Goal: Information Seeking & Learning: Compare options

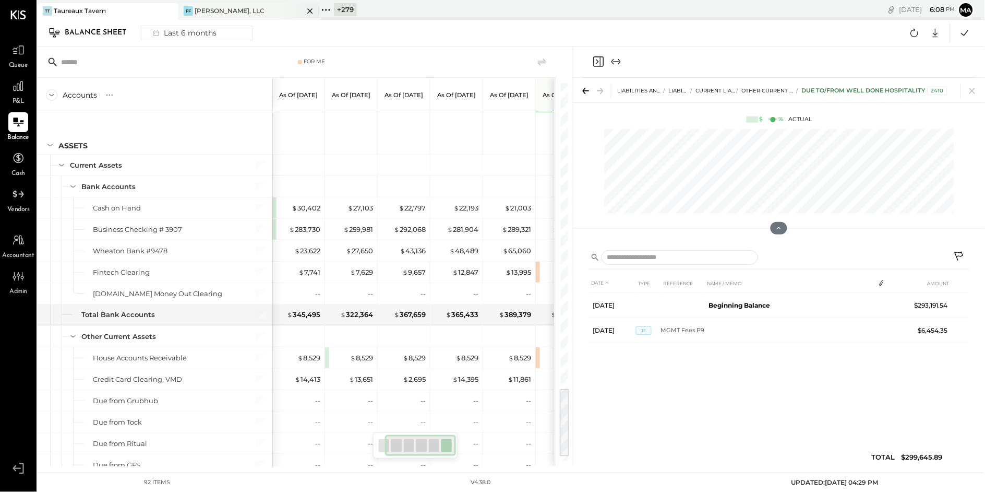
scroll to position [0, 32]
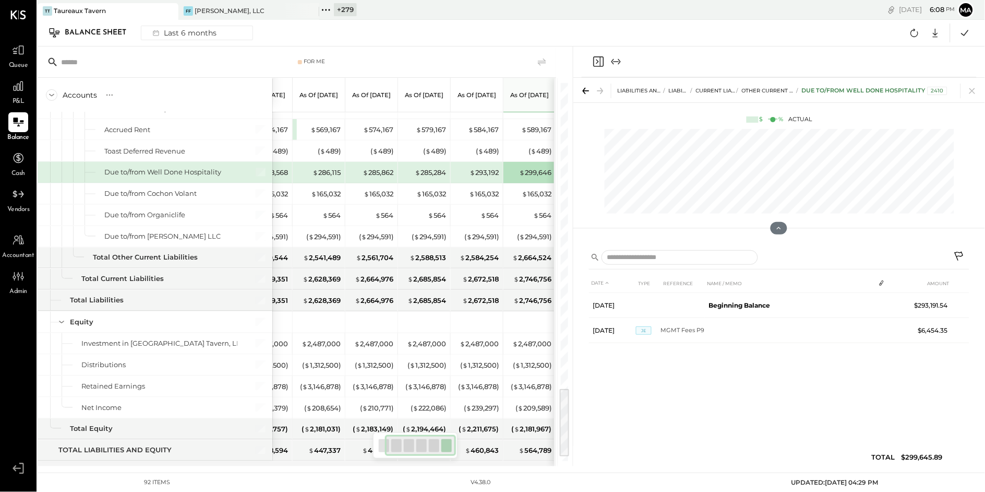
click at [313, 8] on icon at bounding box center [310, 11] width 13 height 13
click at [164, 11] on icon at bounding box center [169, 11] width 13 height 13
click at [47, 8] on icon at bounding box center [45, 10] width 14 height 14
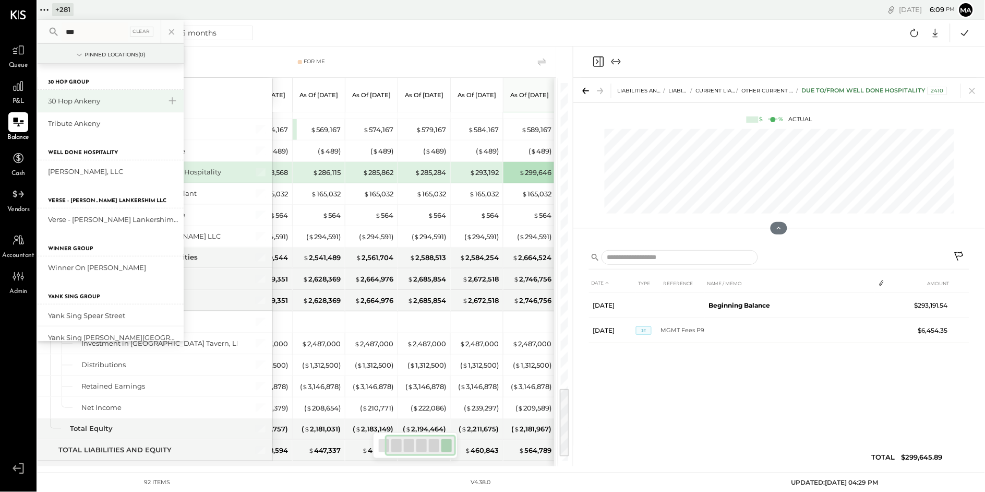
type input "***"
click at [82, 99] on div "30 Hop Ankeny" at bounding box center [104, 101] width 113 height 10
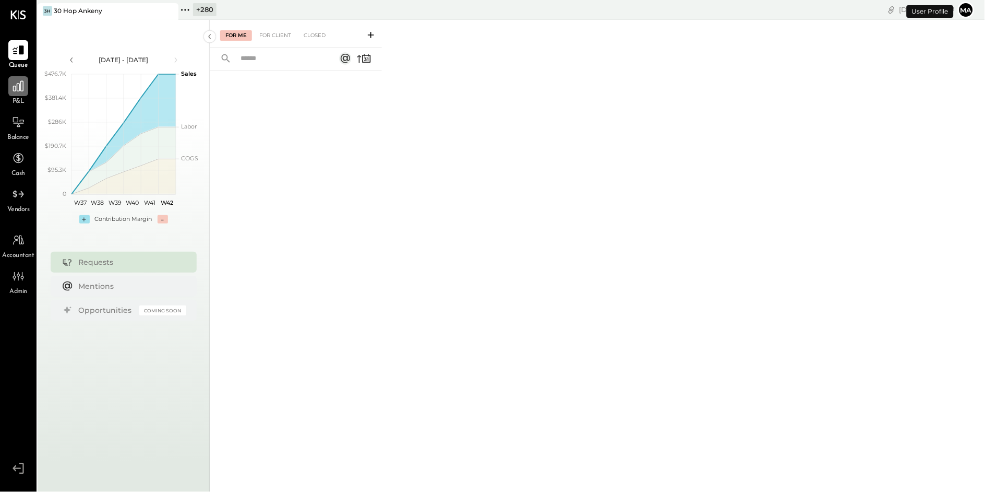
click at [18, 89] on icon at bounding box center [18, 86] width 14 height 14
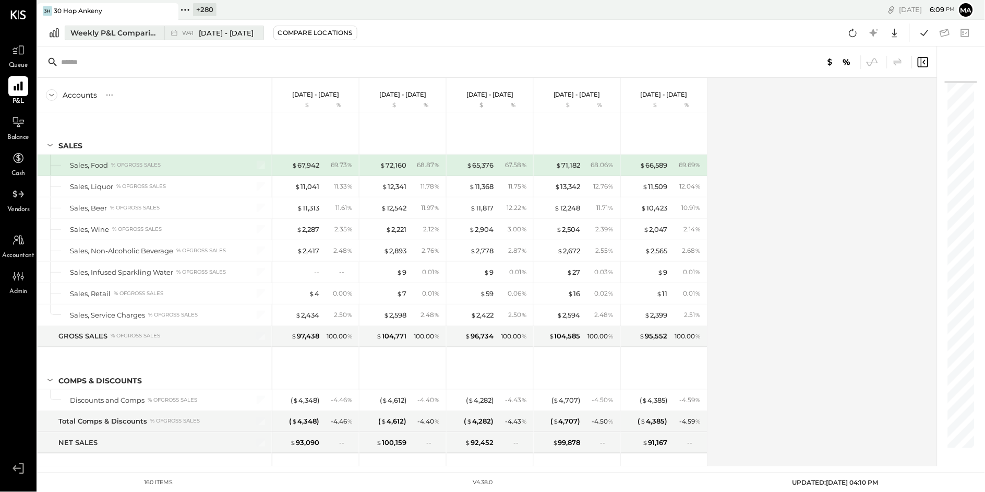
click at [163, 30] on button "Weekly P&L Comparison W41 [DATE] - [DATE]" at bounding box center [164, 33] width 199 height 15
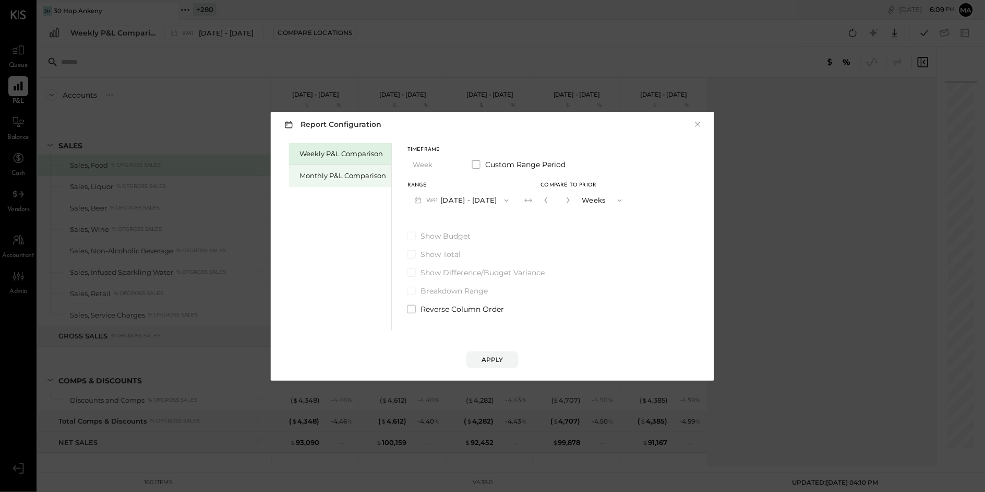
click at [351, 178] on div "Monthly P&L Comparison" at bounding box center [343, 176] width 87 height 10
click at [471, 199] on button "M10 [DATE] - [DATE]" at bounding box center [462, 199] width 109 height 19
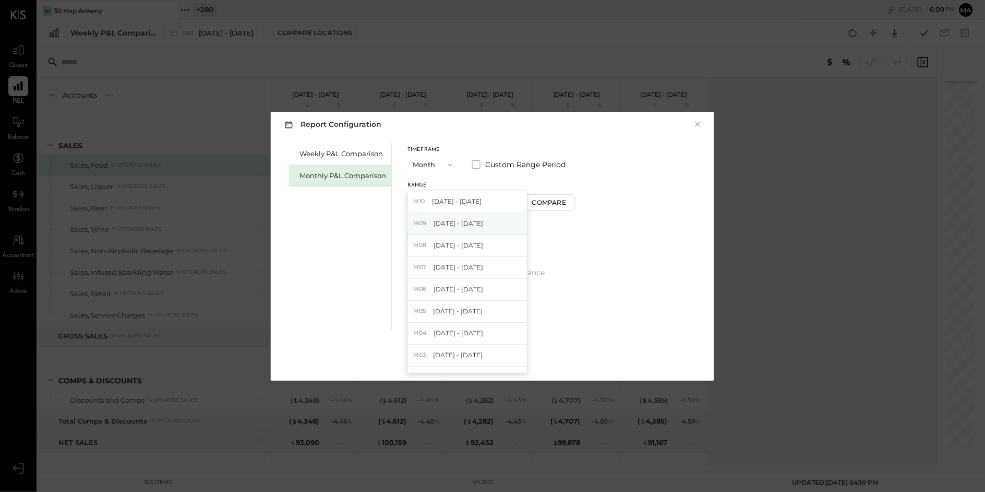
click at [481, 228] on div "M09 Sep 1 - 30, 2025" at bounding box center [467, 224] width 119 height 22
click at [541, 203] on div "Compare" at bounding box center [551, 202] width 34 height 9
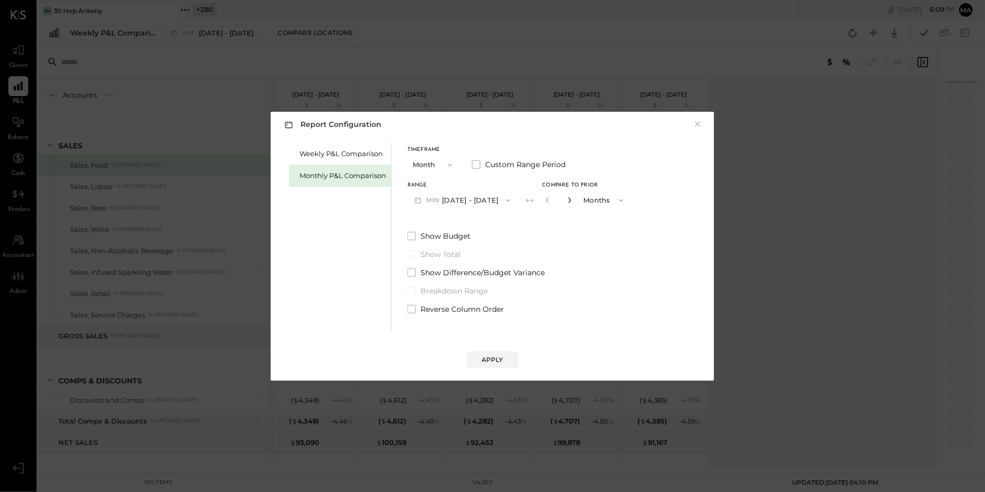
click at [567, 198] on icon "button" at bounding box center [570, 200] width 6 height 6
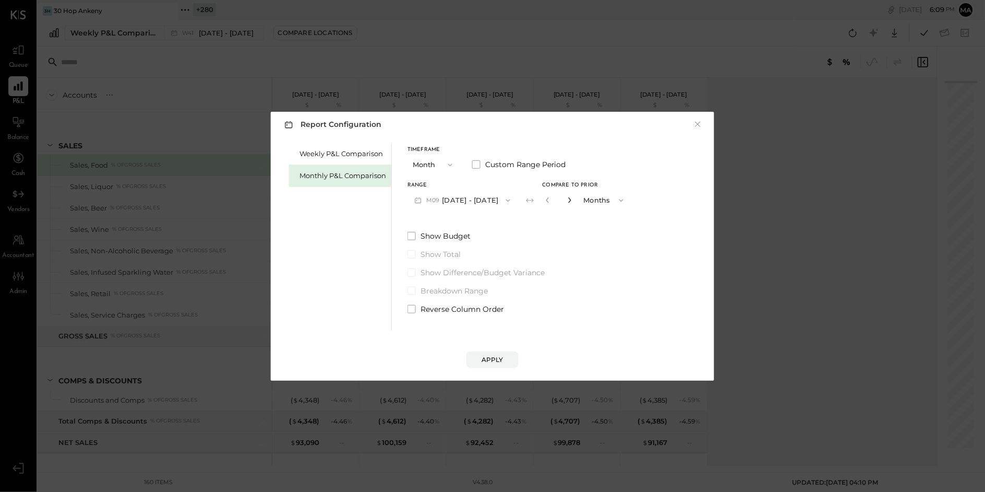
click at [567, 198] on icon "button" at bounding box center [570, 200] width 6 height 6
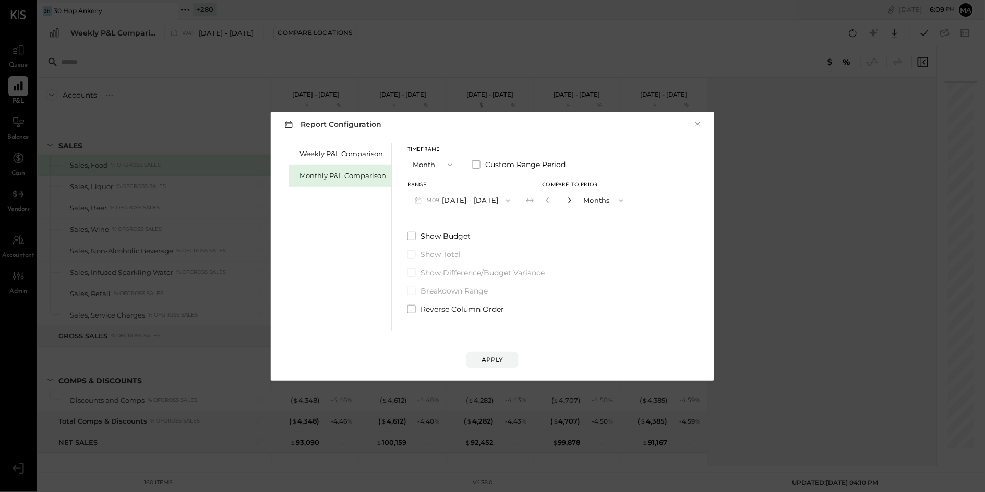
type input "**"
click at [498, 357] on div "Apply" at bounding box center [493, 359] width 22 height 9
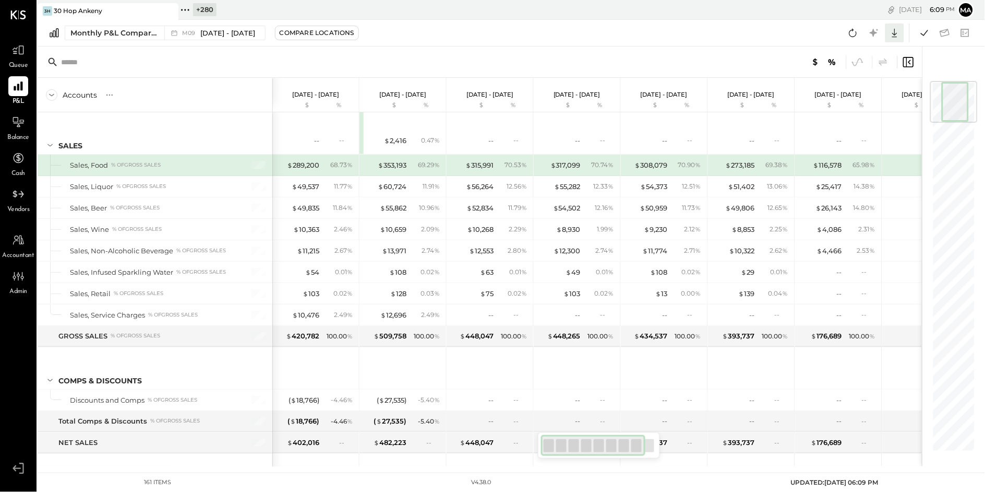
click at [898, 31] on icon at bounding box center [895, 33] width 14 height 14
click at [861, 51] on link "CSV" at bounding box center [863, 50] width 84 height 22
click at [898, 33] on icon at bounding box center [895, 33] width 14 height 14
click at [849, 90] on div "Excel" at bounding box center [863, 94] width 84 height 22
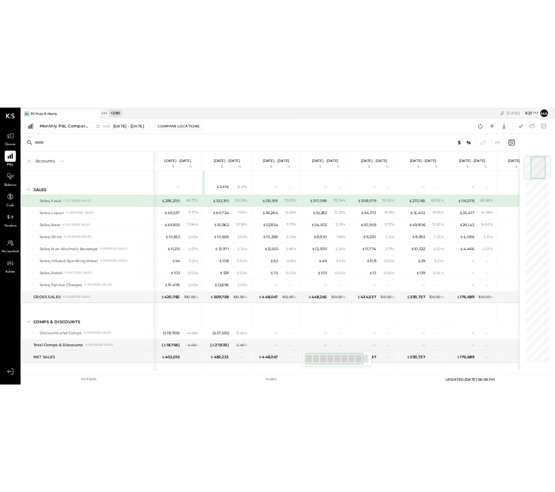
scroll to position [39, 0]
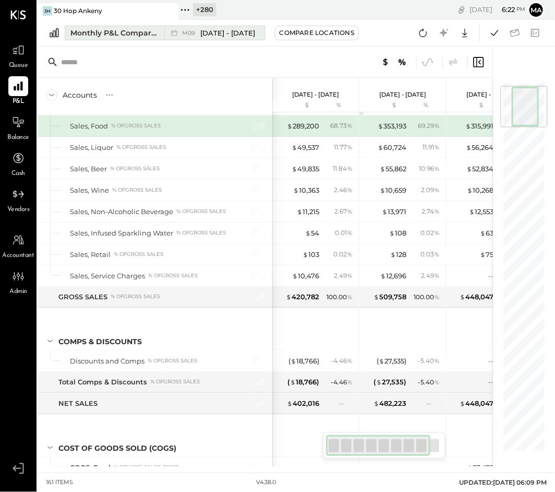
click at [162, 33] on button "Monthly P&L Comparison M09 Sep 1 - 30, 2025" at bounding box center [165, 33] width 201 height 15
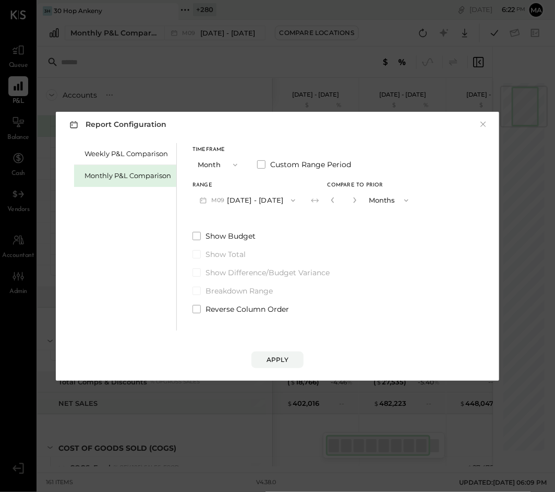
click at [231, 165] on icon "button" at bounding box center [235, 165] width 8 height 8
click at [220, 204] on div "YTD" at bounding box center [218, 202] width 51 height 19
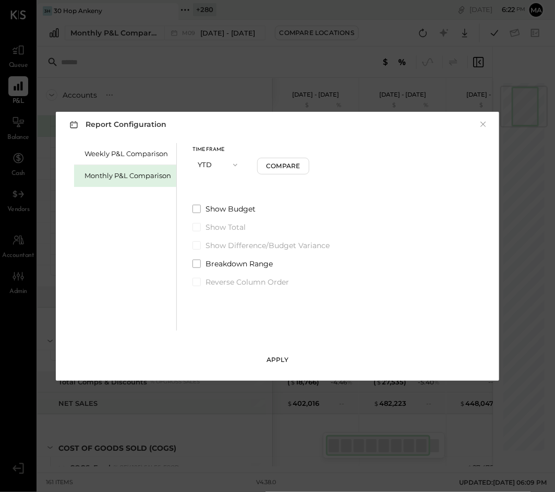
click at [278, 359] on div "Apply" at bounding box center [278, 359] width 22 height 9
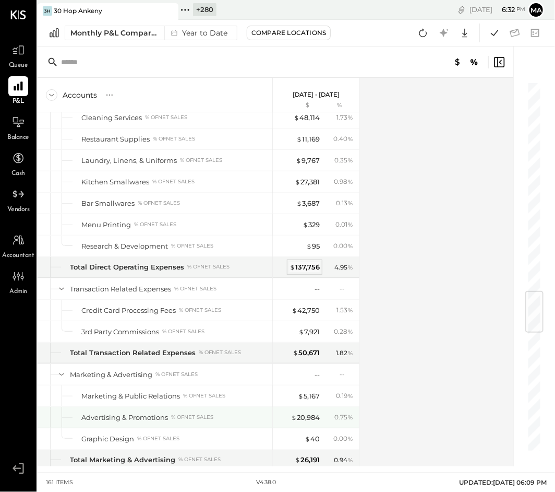
scroll to position [1773, 0]
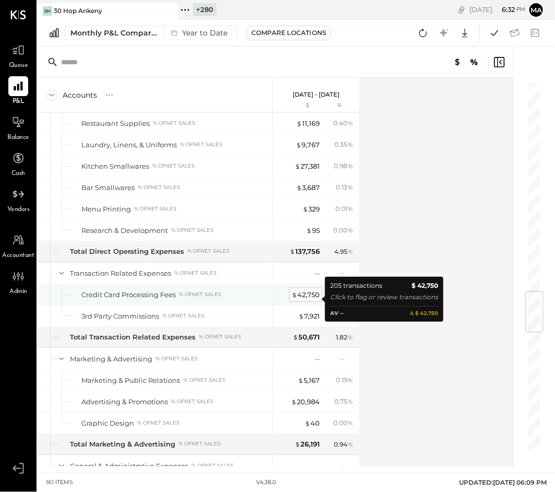
click at [304, 299] on div "$ 42,750" at bounding box center [306, 295] width 28 height 10
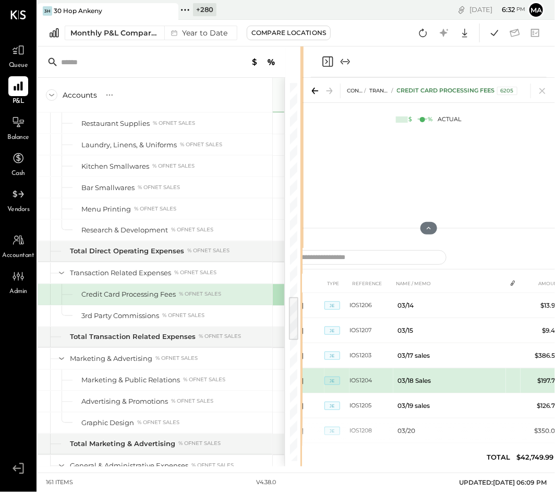
drag, startPoint x: 522, startPoint y: 252, endPoint x: 416, endPoint y: 369, distance: 157.8
click at [302, 288] on div "Accounts S % GL Jan 1 - Sep 30, 2025 $ % SALES Sales, Food % of GROSS SALES Sal…" at bounding box center [297, 256] width 518 height 420
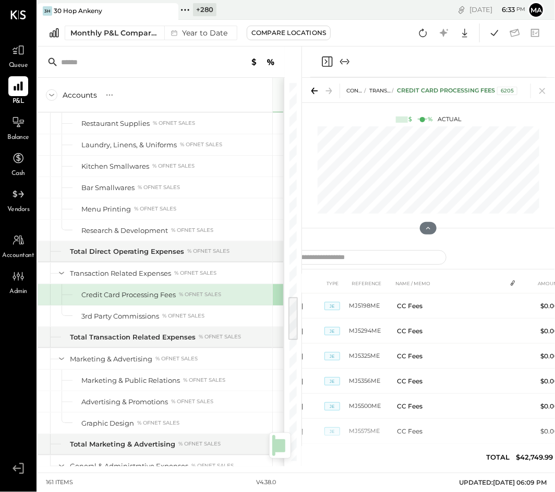
scroll to position [6009, 0]
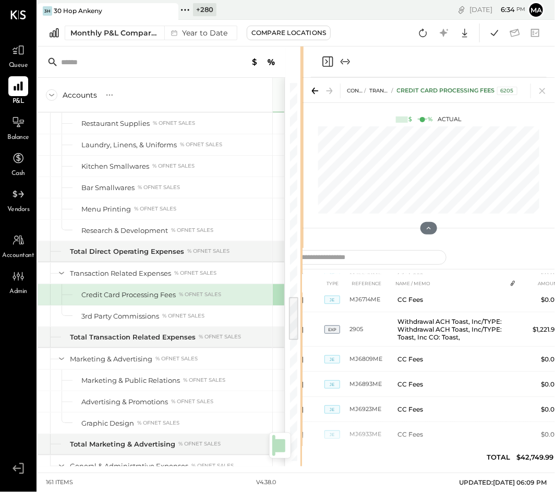
click at [484, 317] on div "Accounts S % GL Jan 1 - Sep 30, 2025 $ % SALES Sales, Food % of GROSS SALES Sal…" at bounding box center [297, 256] width 518 height 420
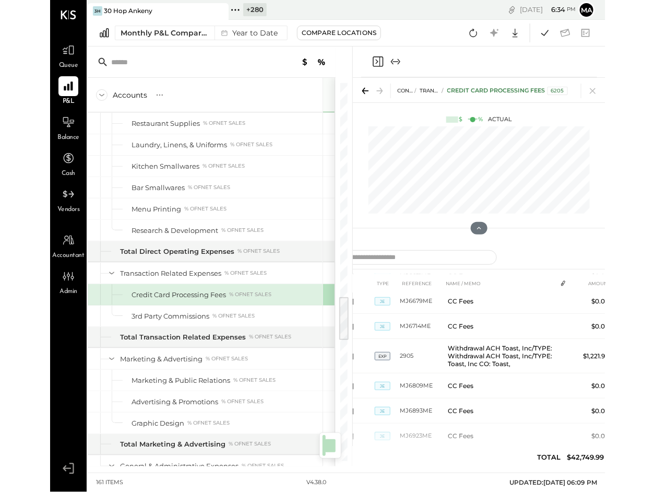
scroll to position [5955, 0]
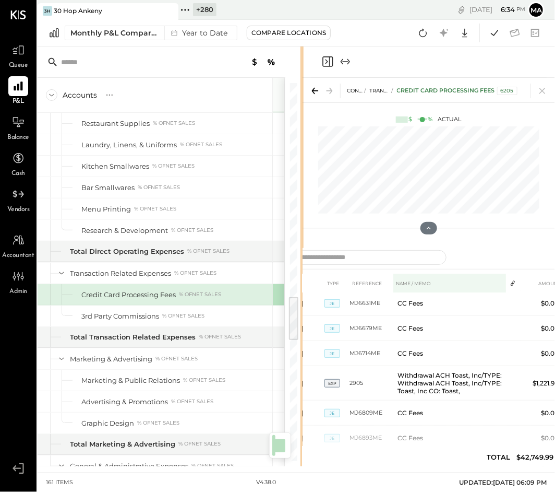
drag, startPoint x: 302, startPoint y: 293, endPoint x: 435, endPoint y: 281, distance: 134.1
click at [488, 278] on div "Accounts S % GL Jan 1 - Sep 30, 2025 $ % SALES Sales, Food % of GROSS SALES Sal…" at bounding box center [297, 256] width 518 height 420
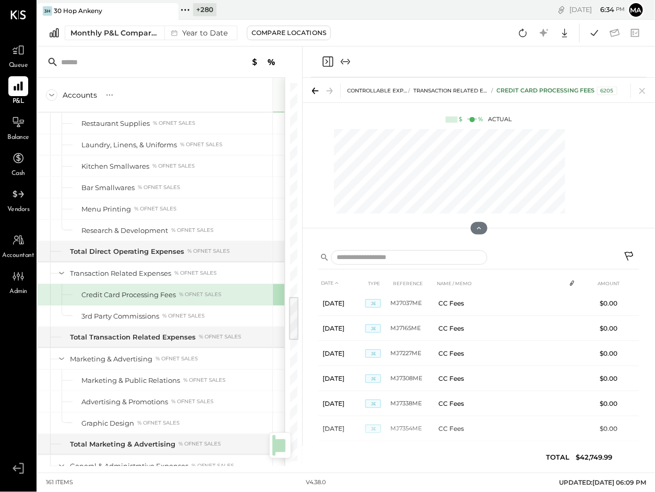
scroll to position [5902, 0]
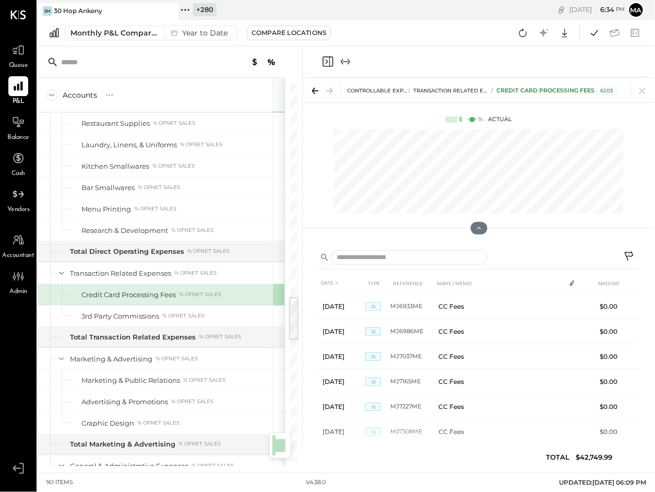
click at [324, 61] on icon "Close panel" at bounding box center [327, 61] width 13 height 13
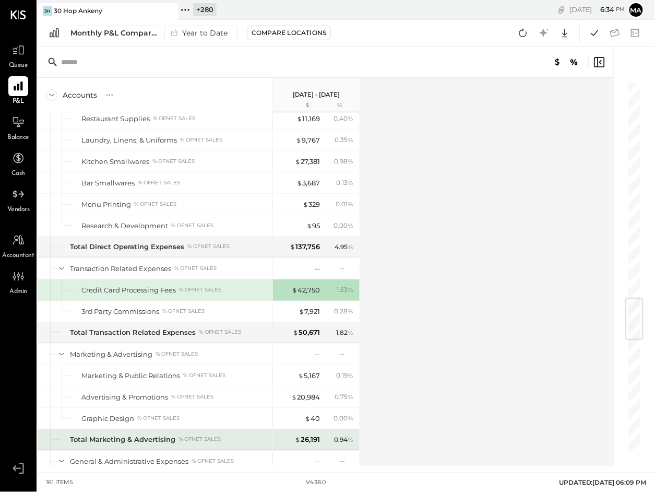
scroll to position [1833, 0]
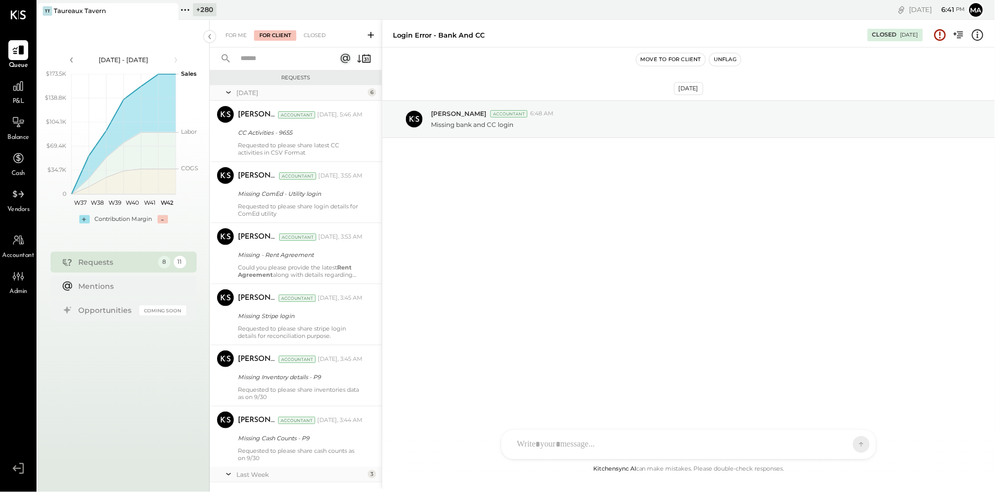
scroll to position [202, 0]
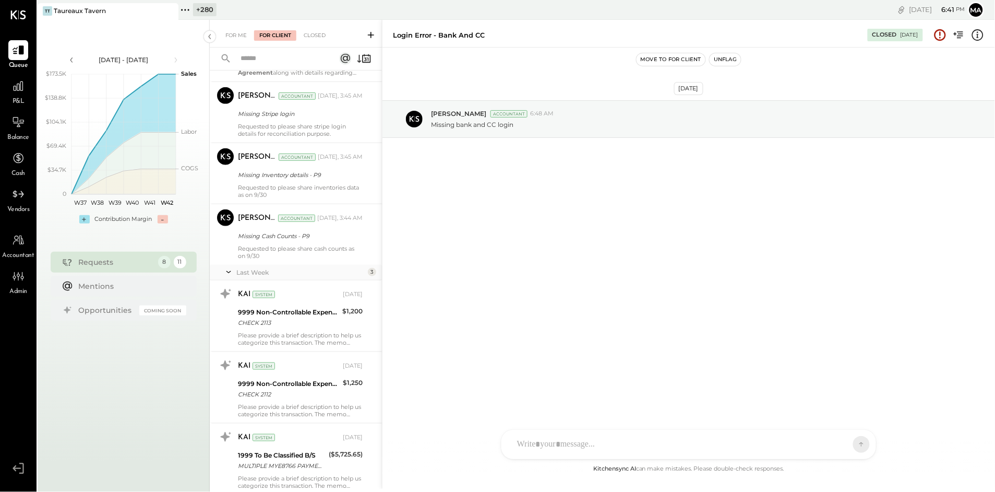
click at [184, 7] on icon at bounding box center [185, 10] width 14 height 14
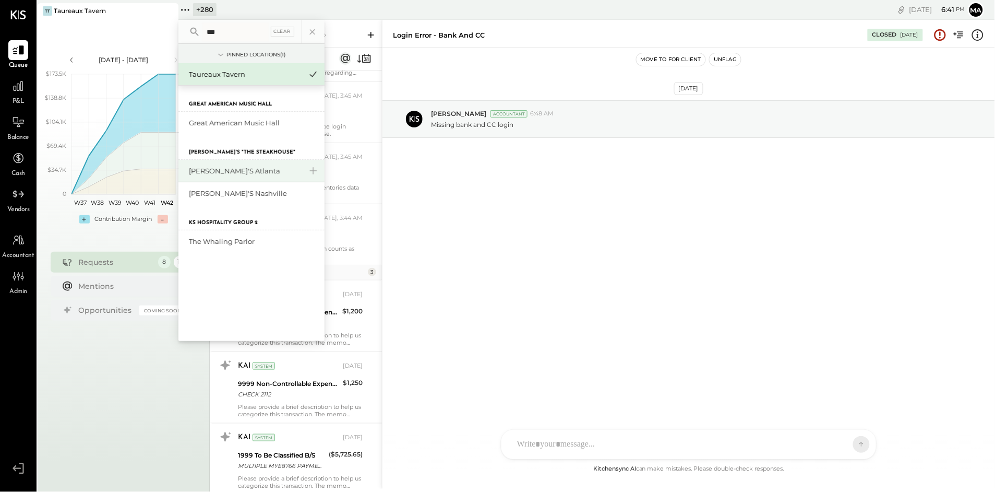
type input "***"
click at [212, 171] on div "[PERSON_NAME]'s Atlanta" at bounding box center [245, 171] width 113 height 10
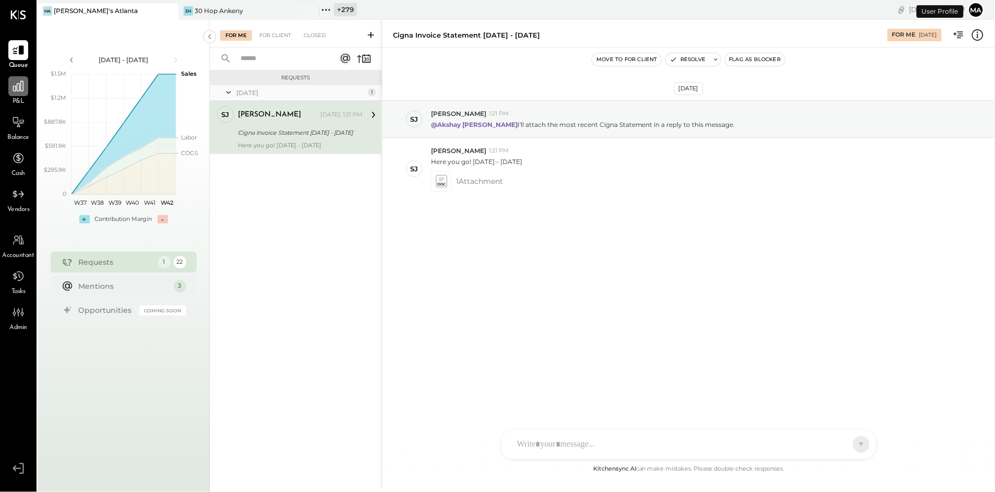
click at [21, 90] on icon at bounding box center [18, 86] width 10 height 10
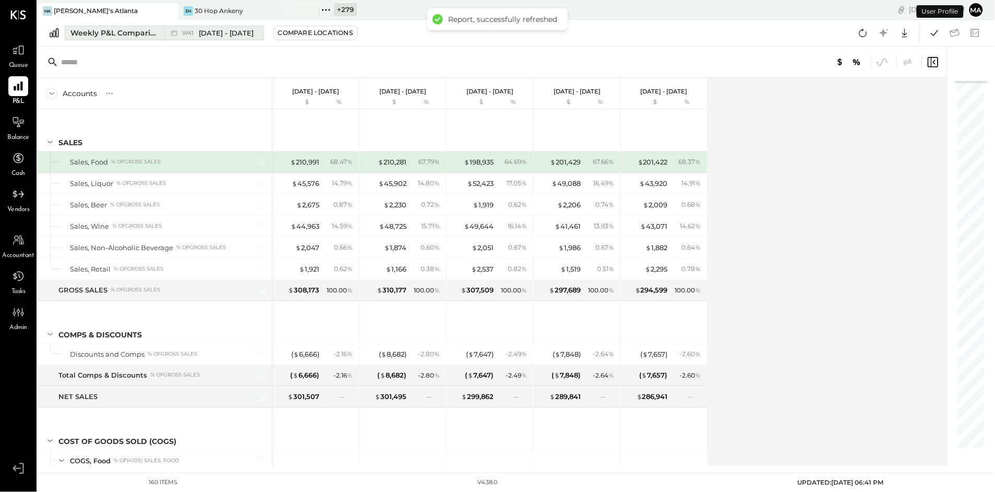
click at [157, 35] on div "Weekly P&L Comparison" at bounding box center [114, 33] width 88 height 10
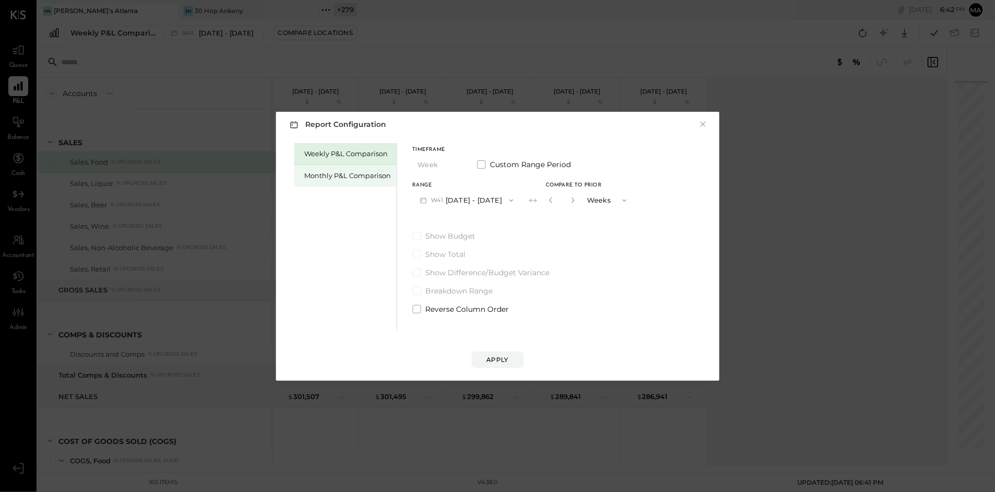
click at [327, 174] on div "Monthly P&L Comparison" at bounding box center [348, 176] width 87 height 10
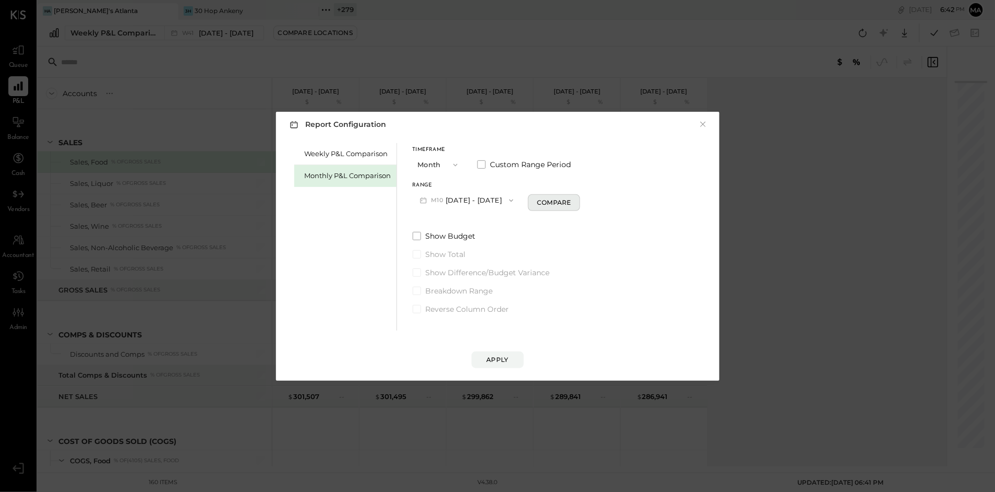
click at [555, 203] on div "Compare" at bounding box center [554, 202] width 34 height 9
click at [572, 199] on icon "button" at bounding box center [573, 200] width 3 height 6
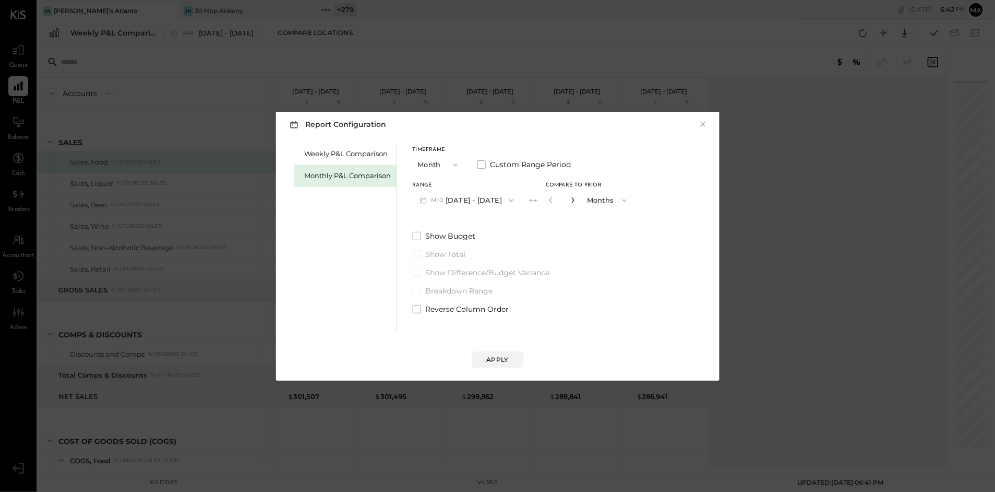
click at [572, 199] on icon "button" at bounding box center [573, 200] width 3 height 6
type input "*"
click at [500, 358] on div "Apply" at bounding box center [498, 359] width 22 height 9
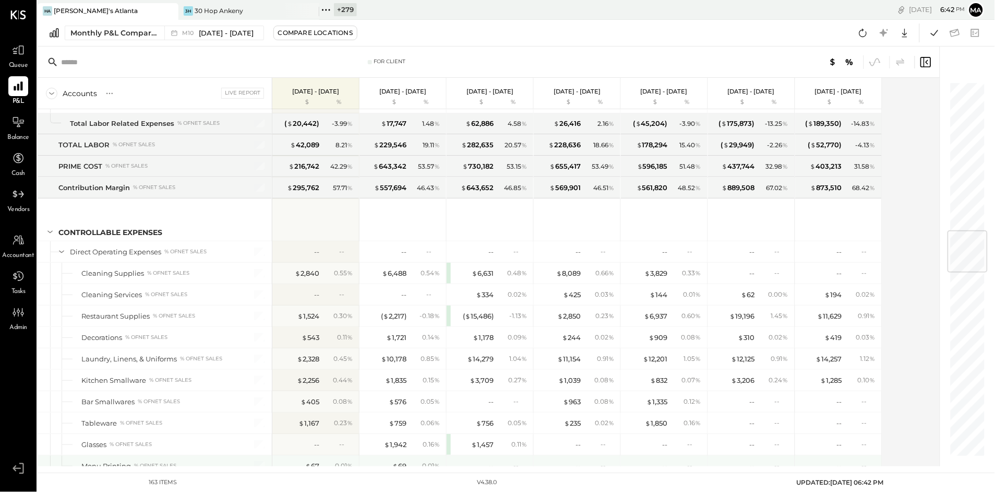
scroll to position [1261, 0]
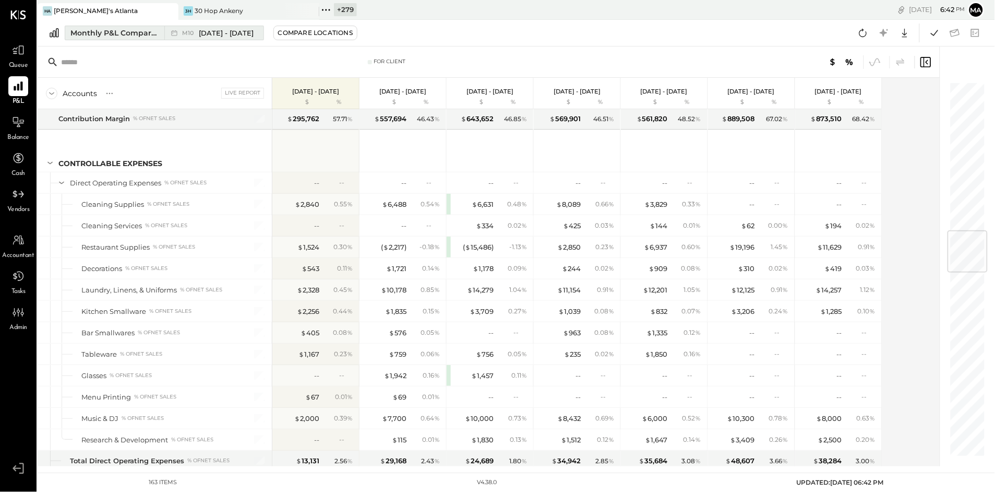
click at [199, 30] on span "[DATE] - [DATE]" at bounding box center [226, 33] width 55 height 10
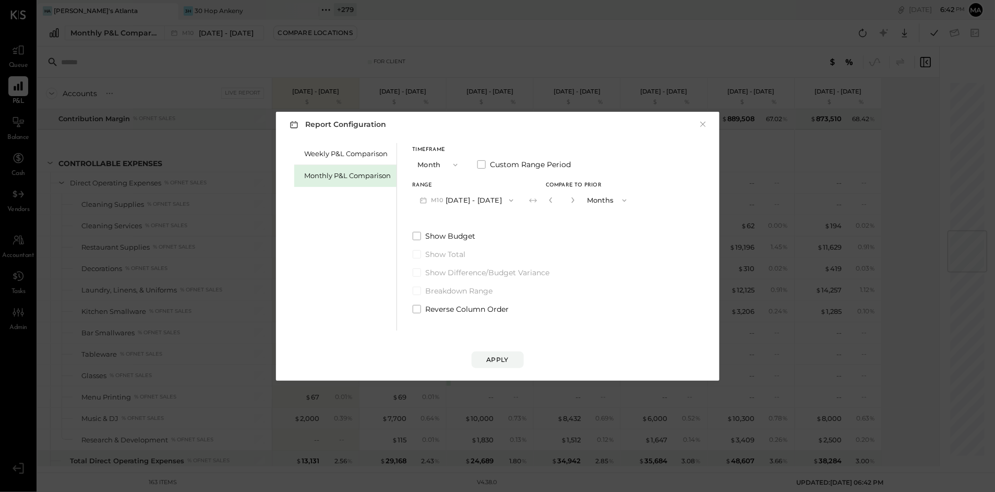
click at [469, 201] on button "M10 [DATE] - [DATE]" at bounding box center [467, 199] width 109 height 19
click at [462, 222] on span "[DATE] - [DATE]" at bounding box center [463, 223] width 50 height 9
click at [571, 200] on icon "button" at bounding box center [574, 200] width 6 height 6
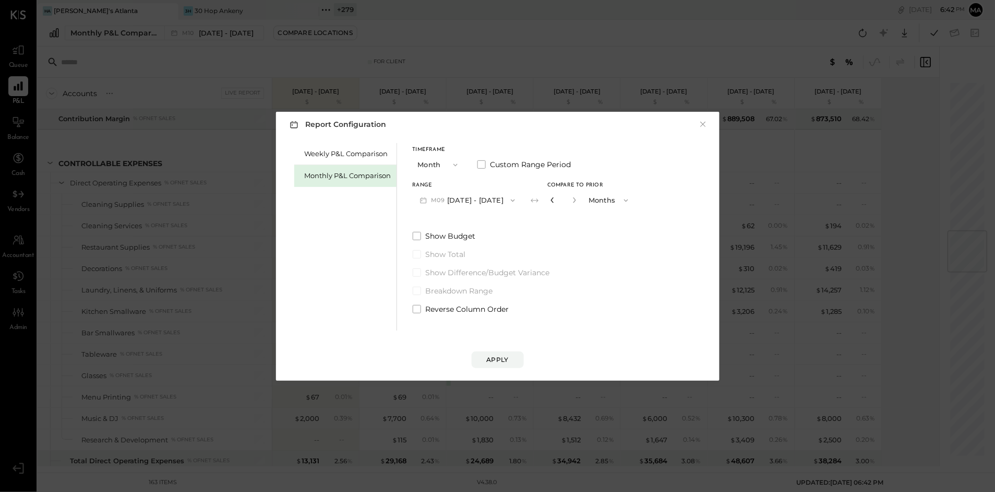
click at [551, 198] on icon "button" at bounding box center [552, 200] width 3 height 6
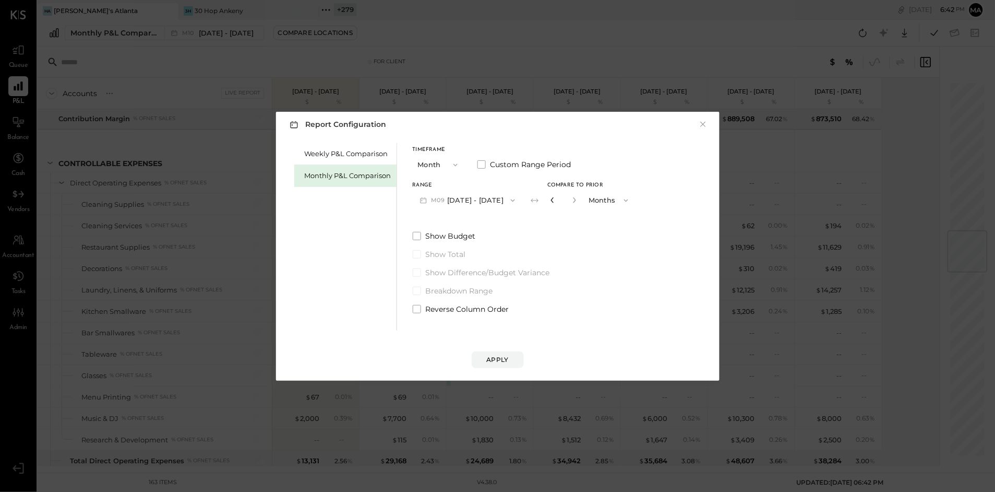
click at [551, 198] on icon "button" at bounding box center [552, 200] width 3 height 6
type input "*"
click at [499, 356] on div "Apply" at bounding box center [498, 359] width 22 height 9
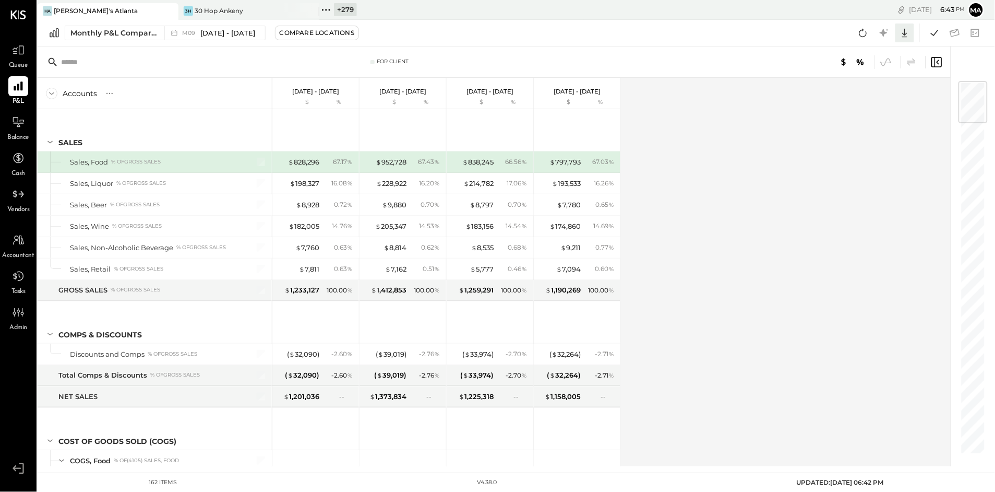
click at [906, 24] on div at bounding box center [905, 32] width 19 height 19
click at [873, 94] on div "Excel" at bounding box center [873, 94] width 84 height 22
click at [16, 125] on icon at bounding box center [18, 122] width 14 height 14
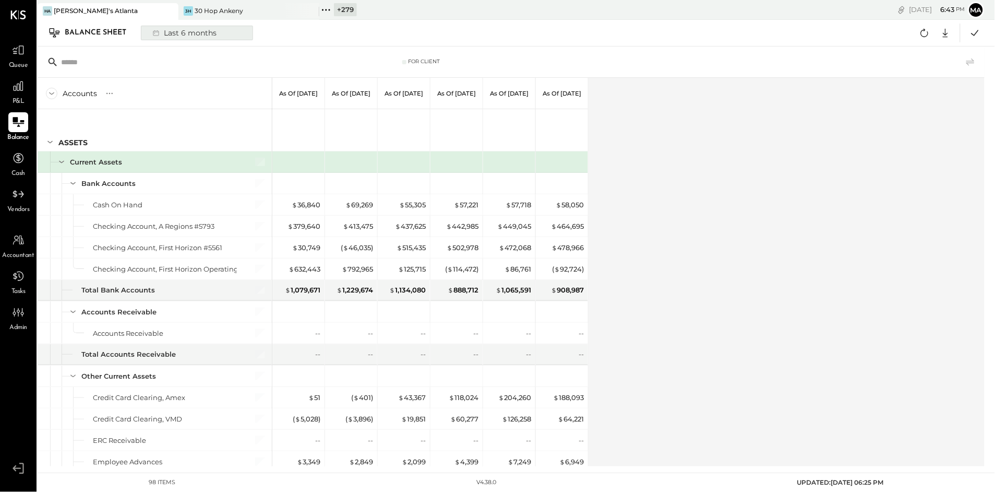
click at [199, 34] on div "Last 6 months" at bounding box center [184, 33] width 74 height 14
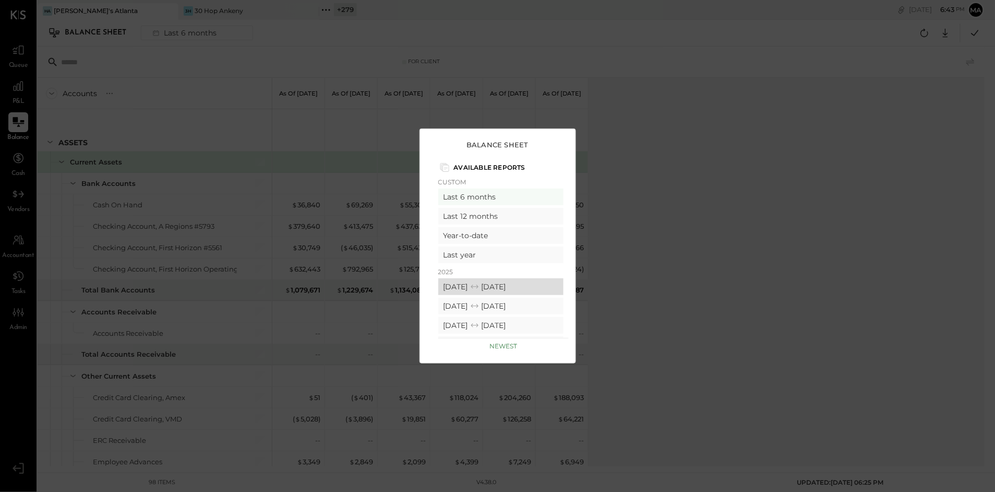
click at [480, 285] on icon at bounding box center [475, 286] width 10 height 10
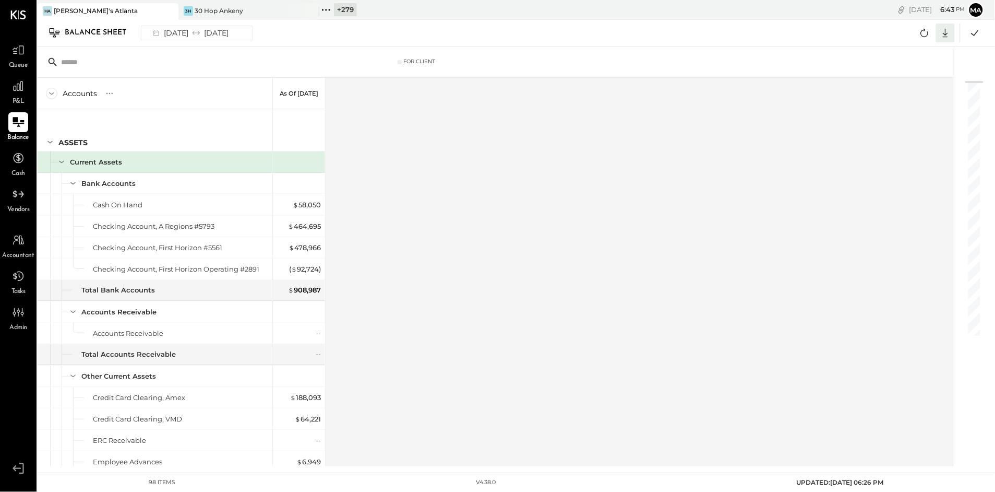
click at [950, 27] on icon at bounding box center [946, 33] width 14 height 14
click at [894, 92] on div "Excel" at bounding box center [914, 94] width 84 height 22
